Goal: Transaction & Acquisition: Purchase product/service

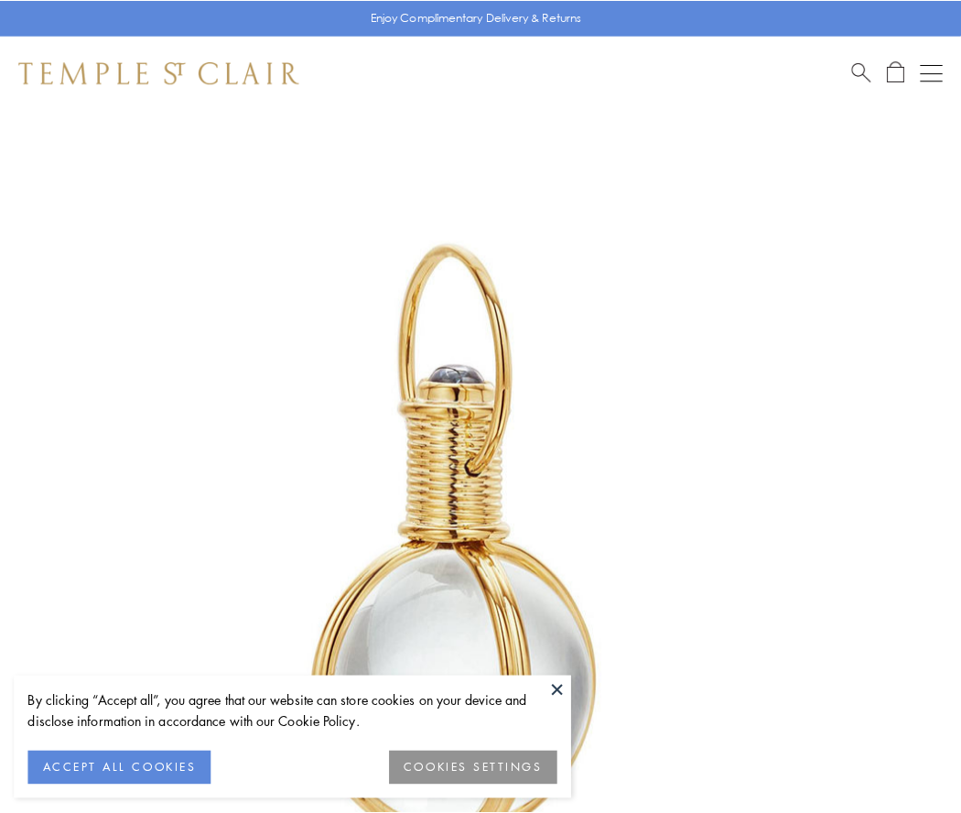
scroll to position [478, 0]
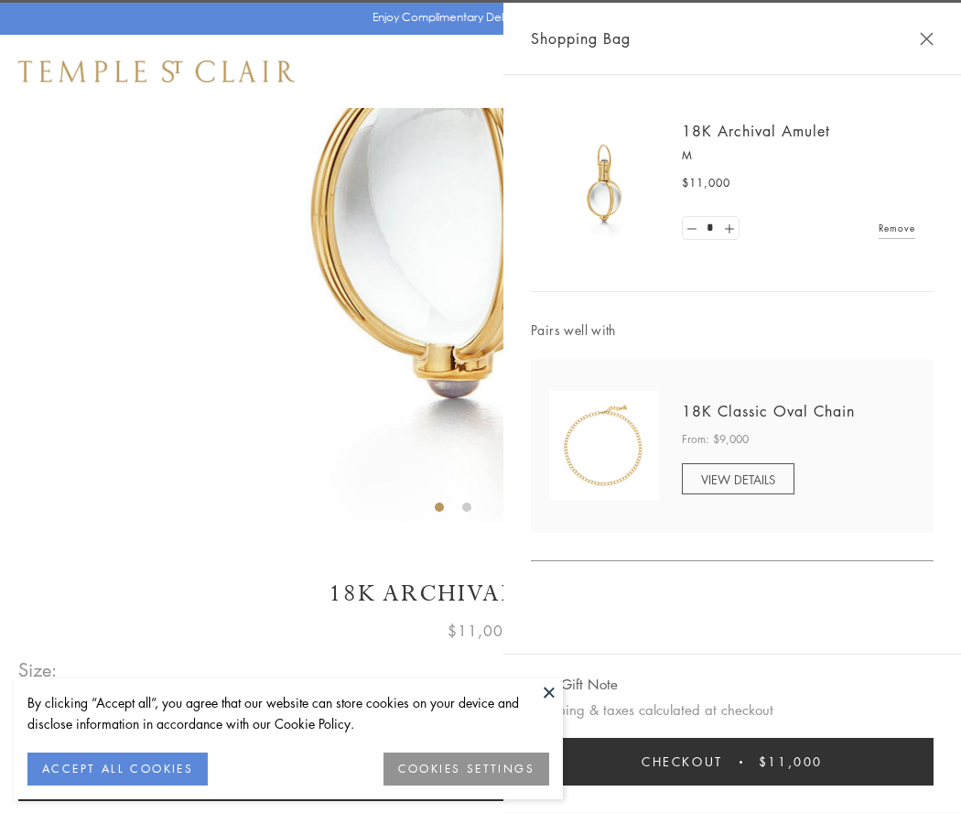
click at [732, 762] on button "Checkout $11,000" at bounding box center [732, 762] width 403 height 48
